Goal: Find specific page/section: Find specific page/section

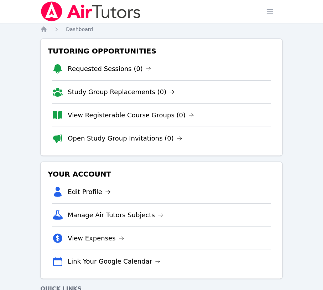
click at [46, 29] on icon "Breadcrumb" at bounding box center [44, 29] width 6 height 6
click at [47, 31] on icon "Breadcrumb" at bounding box center [43, 29] width 7 height 7
click at [69, 29] on span "Dashboard" at bounding box center [79, 29] width 27 height 6
click at [52, 10] on img at bounding box center [90, 11] width 101 height 20
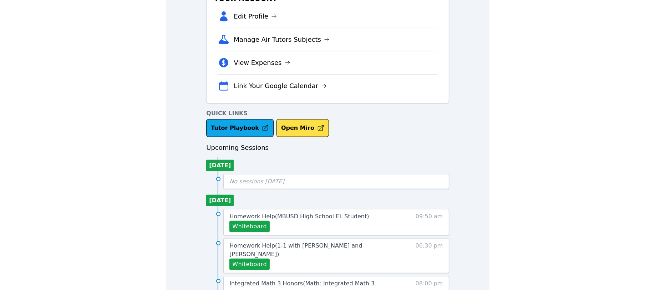
scroll to position [47, 0]
